Goal: Check status: Check status

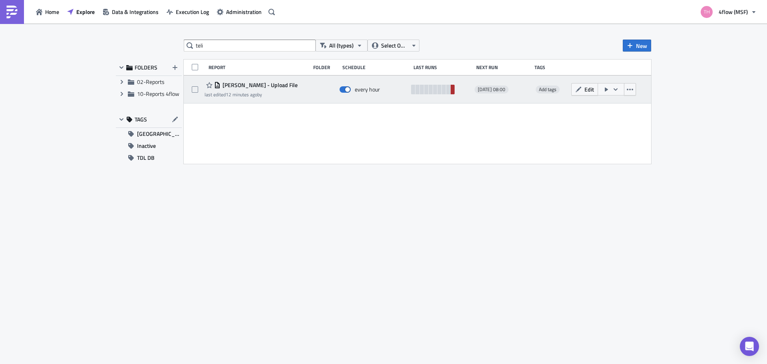
click at [452, 91] on link at bounding box center [452, 90] width 4 height 10
click at [454, 95] on div at bounding box center [440, 89] width 59 height 16
click at [452, 89] on link at bounding box center [452, 90] width 4 height 10
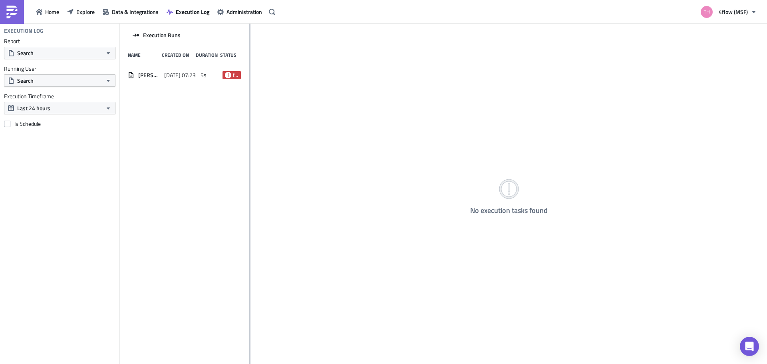
drag, startPoint x: 249, startPoint y: 52, endPoint x: 465, endPoint y: 56, distance: 216.4
click at [250, 56] on div at bounding box center [249, 194] width 1 height 341
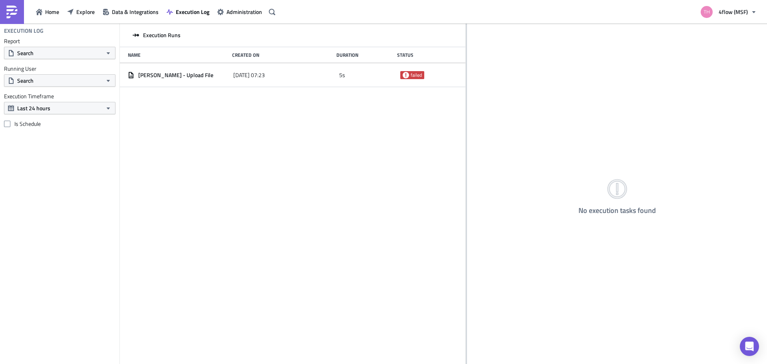
click at [284, 156] on div "Execution Runs Name Created On Duration Status TELI - Leergut - Upload File 202…" at bounding box center [292, 194] width 345 height 341
